Goal: Information Seeking & Learning: Check status

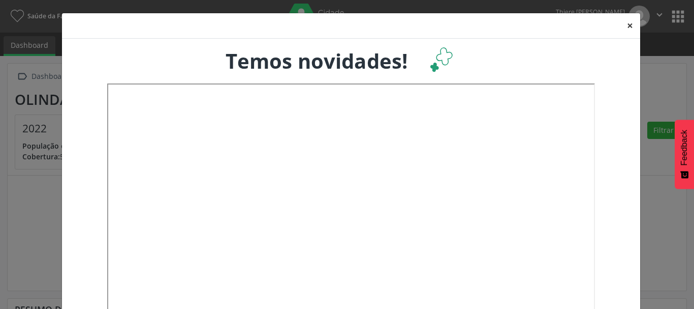
click at [626, 22] on button "×" at bounding box center [630, 25] width 20 height 25
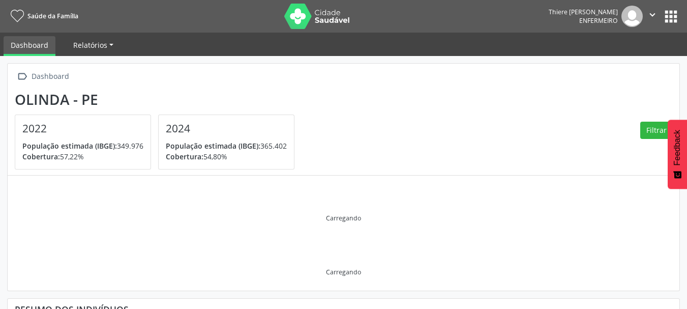
click at [92, 41] on span "Relatórios" at bounding box center [90, 45] width 34 height 10
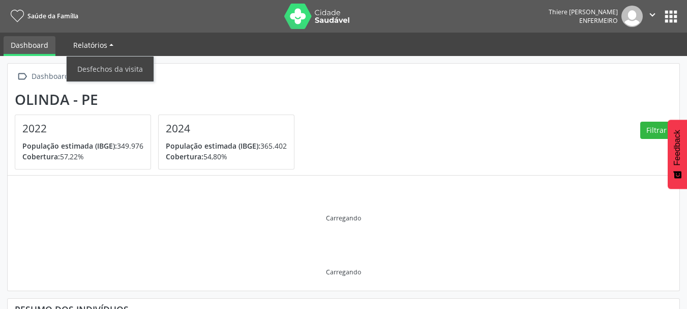
click at [92, 41] on span "Relatórios" at bounding box center [90, 45] width 34 height 10
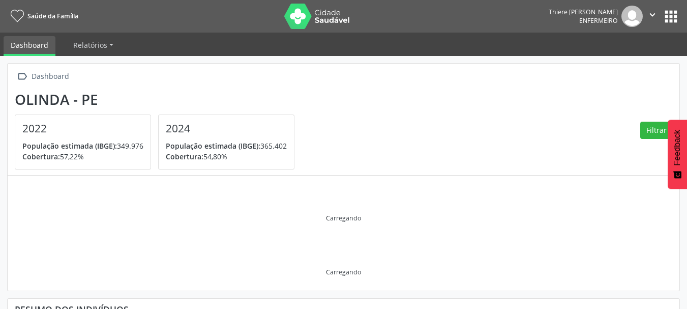
click at [52, 41] on link "Dashboard" at bounding box center [30, 46] width 52 height 20
click at [673, 20] on button "apps" at bounding box center [671, 17] width 18 height 18
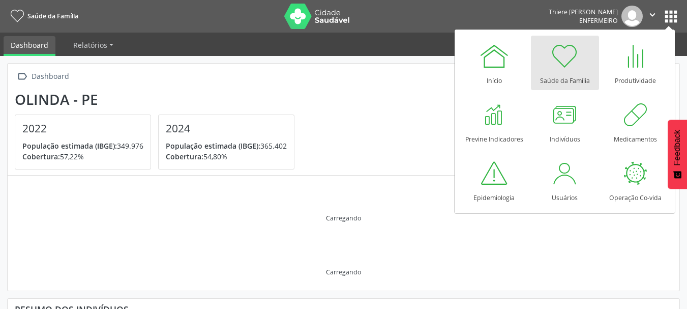
click at [568, 54] on div at bounding box center [565, 56] width 31 height 31
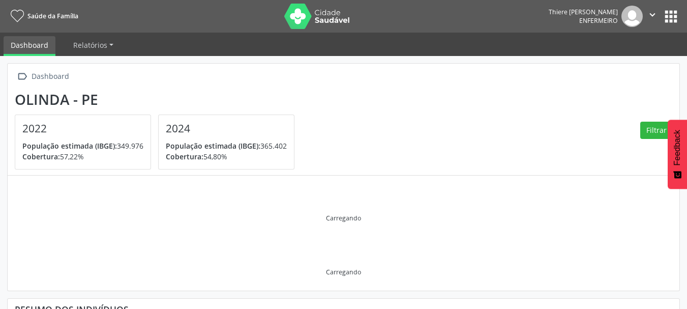
click at [655, 25] on button "" at bounding box center [652, 16] width 19 height 21
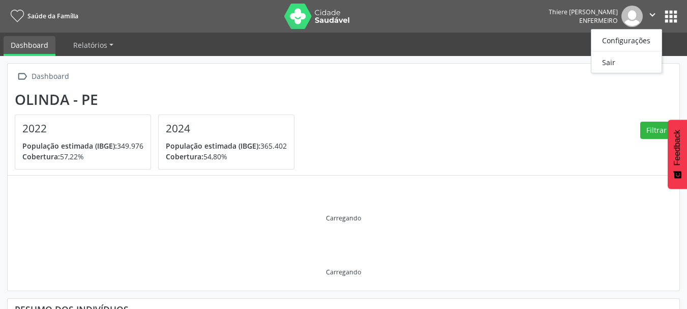
click at [676, 19] on button "apps" at bounding box center [671, 17] width 18 height 18
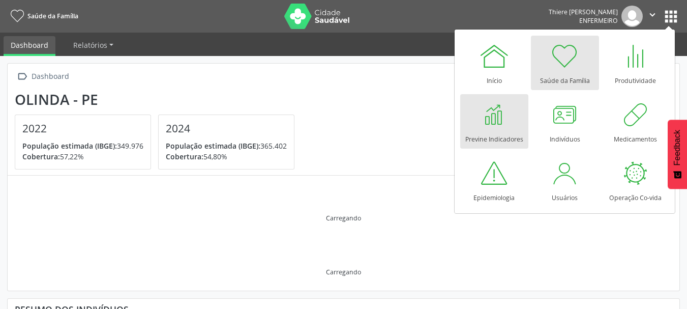
click at [491, 113] on div at bounding box center [494, 114] width 31 height 31
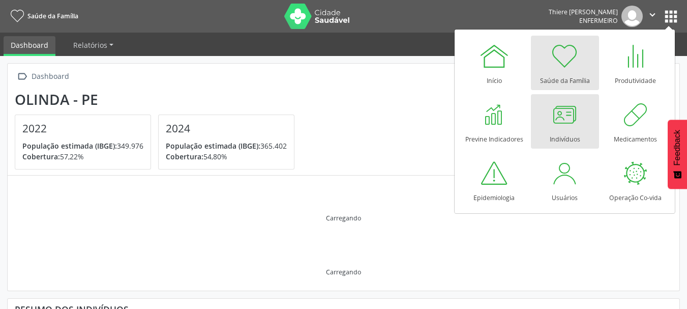
click at [577, 123] on div at bounding box center [565, 114] width 31 height 31
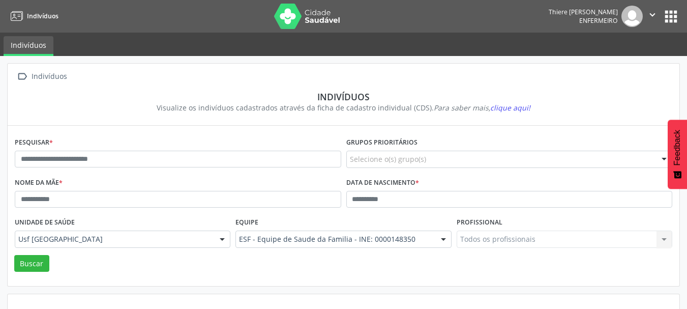
click at [663, 18] on button "apps" at bounding box center [671, 17] width 18 height 18
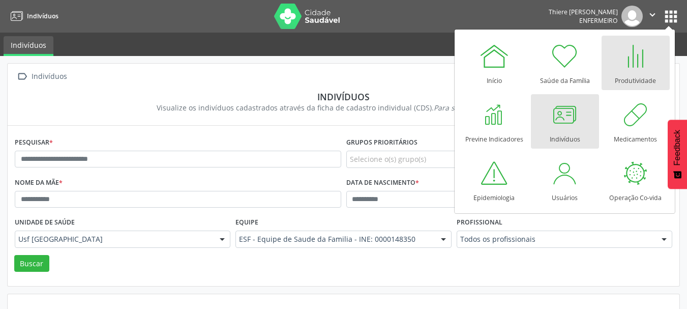
click at [637, 53] on div at bounding box center [635, 56] width 31 height 31
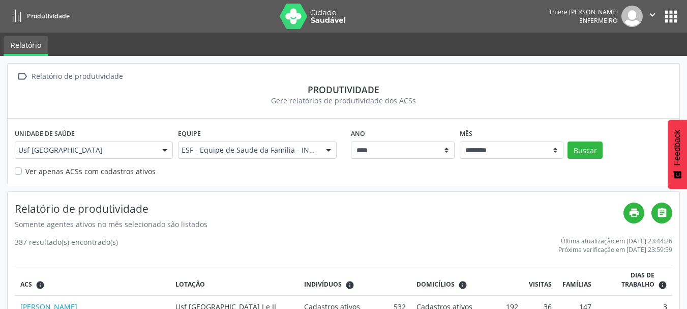
click at [25, 171] on label "Ver apenas ACSs com cadastros ativos" at bounding box center [90, 171] width 130 height 11
click at [585, 153] on button "Buscar" at bounding box center [584, 149] width 35 height 17
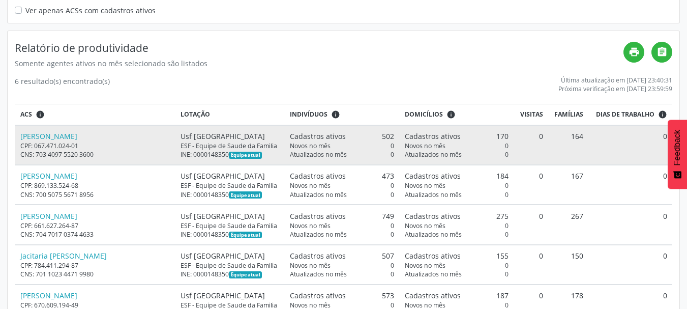
scroll to position [237, 0]
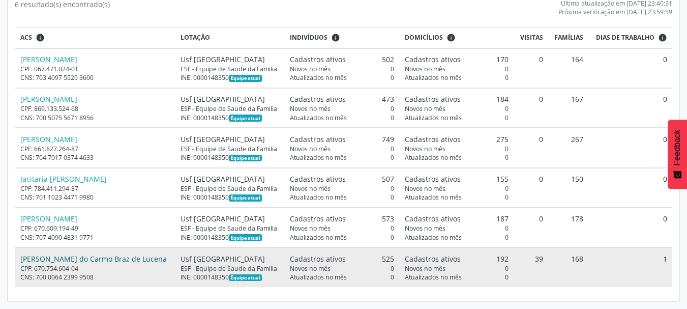
click at [89, 256] on link "[PERSON_NAME] do Carmo Braz de Lucena" at bounding box center [93, 259] width 146 height 10
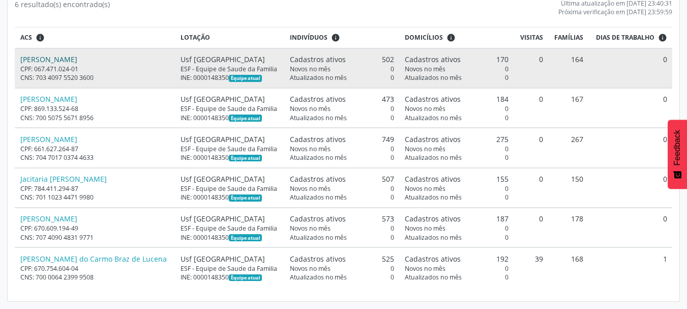
click at [76, 63] on link "[PERSON_NAME]" at bounding box center [48, 59] width 57 height 10
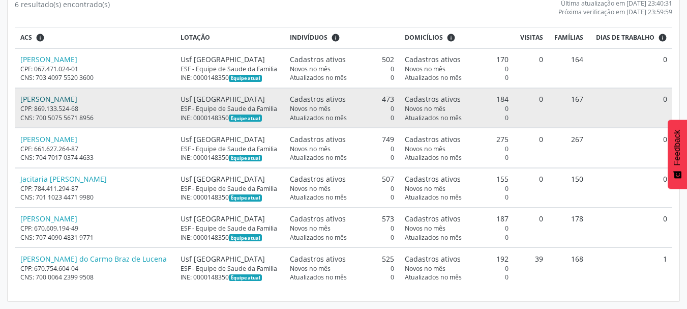
click at [77, 96] on link "[PERSON_NAME]" at bounding box center [48, 99] width 57 height 10
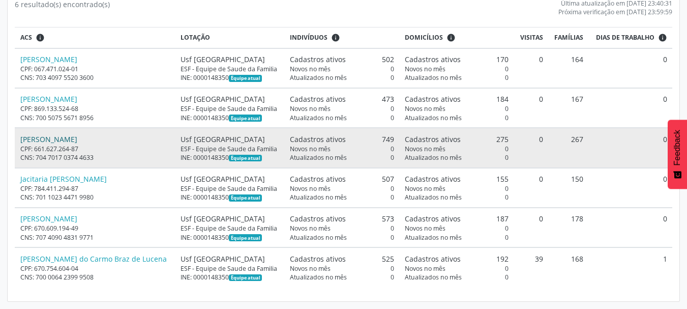
click at [74, 138] on link "[PERSON_NAME]" at bounding box center [48, 139] width 57 height 10
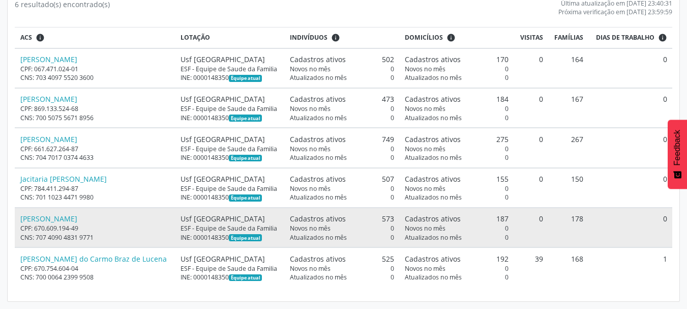
click at [76, 224] on div "CPF: 670.609.194-49" at bounding box center [94, 228] width 149 height 9
click at [60, 220] on link "[PERSON_NAME]" at bounding box center [48, 219] width 57 height 10
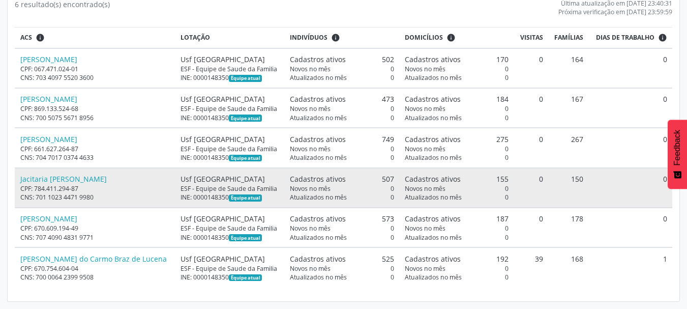
click at [73, 170] on td "Jacitaria [PERSON_NAME] CPF: 784.411.294-87 CNS: 701 1023 4471 9980" at bounding box center [95, 188] width 160 height 40
click at [73, 179] on link "Jacitaria [PERSON_NAME]" at bounding box center [63, 179] width 86 height 10
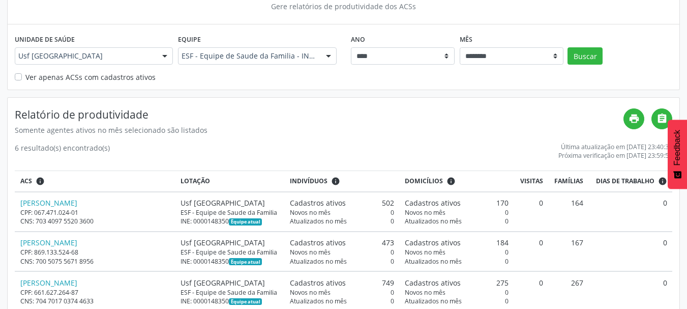
scroll to position [0, 0]
